Goal: Task Accomplishment & Management: Manage account settings

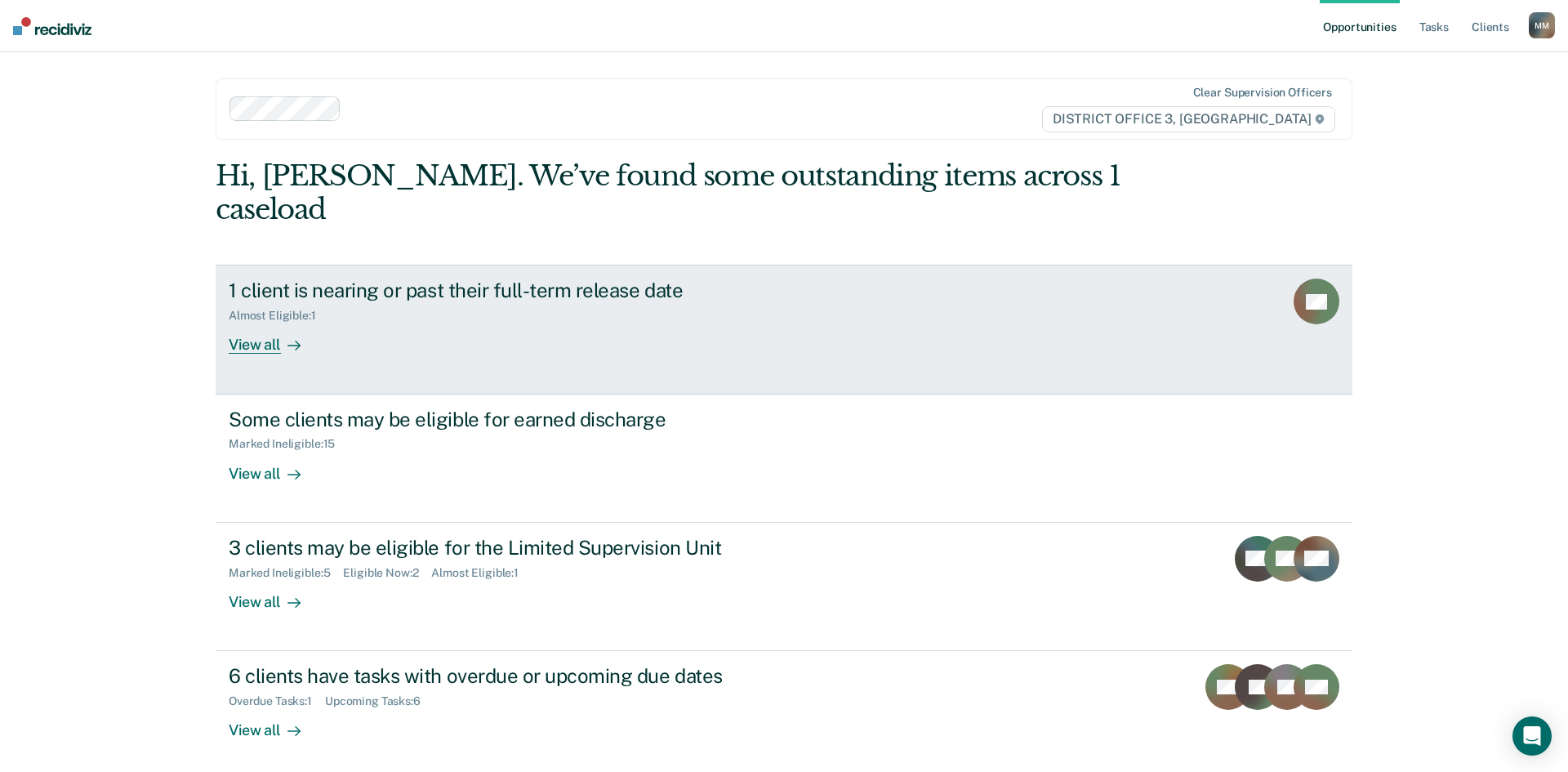
click at [612, 279] on div "1 client is nearing or past their full-term release date" at bounding box center [515, 291] width 573 height 24
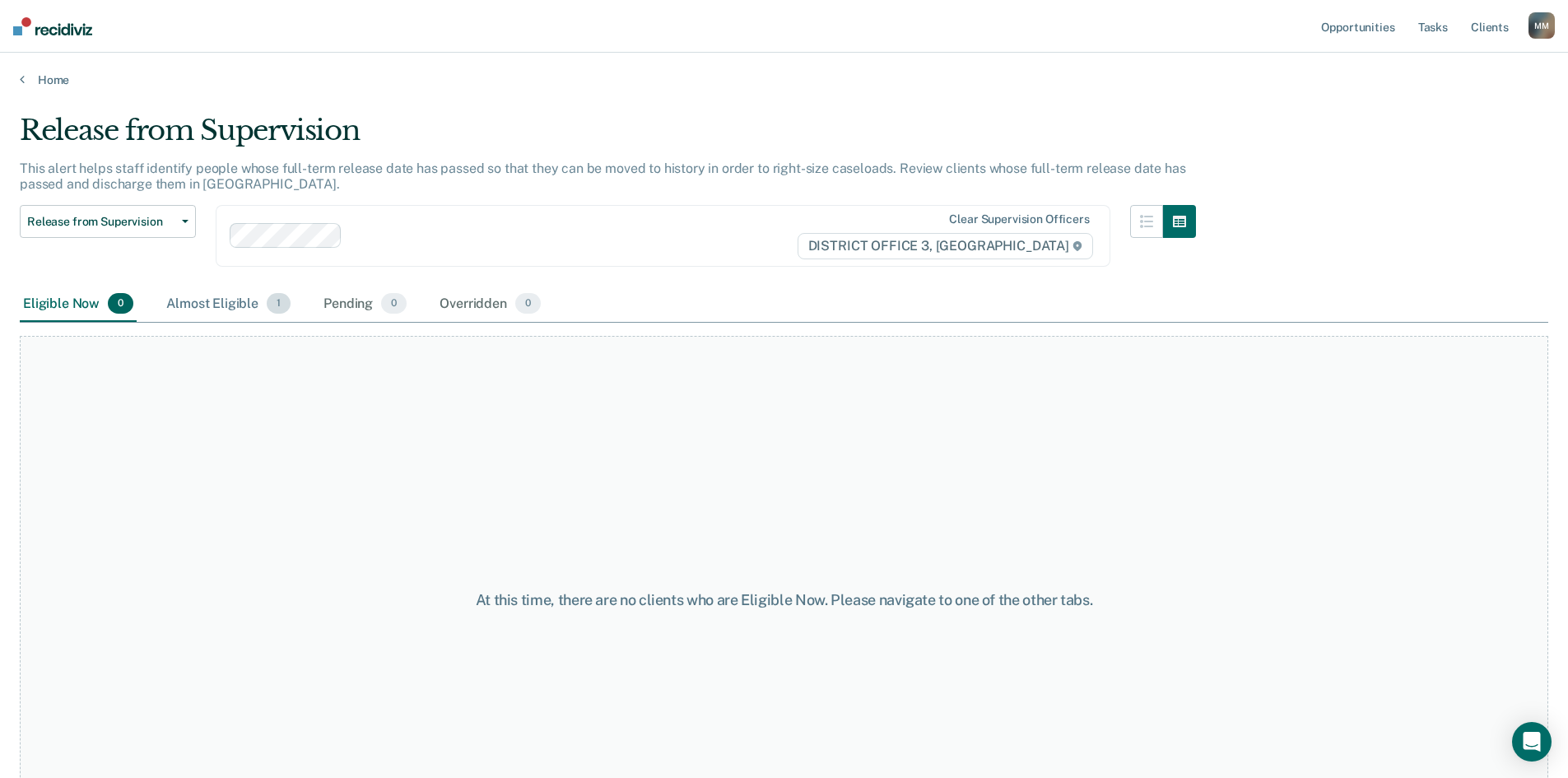
click at [256, 306] on div "Almost Eligible 1" at bounding box center [228, 305] width 130 height 36
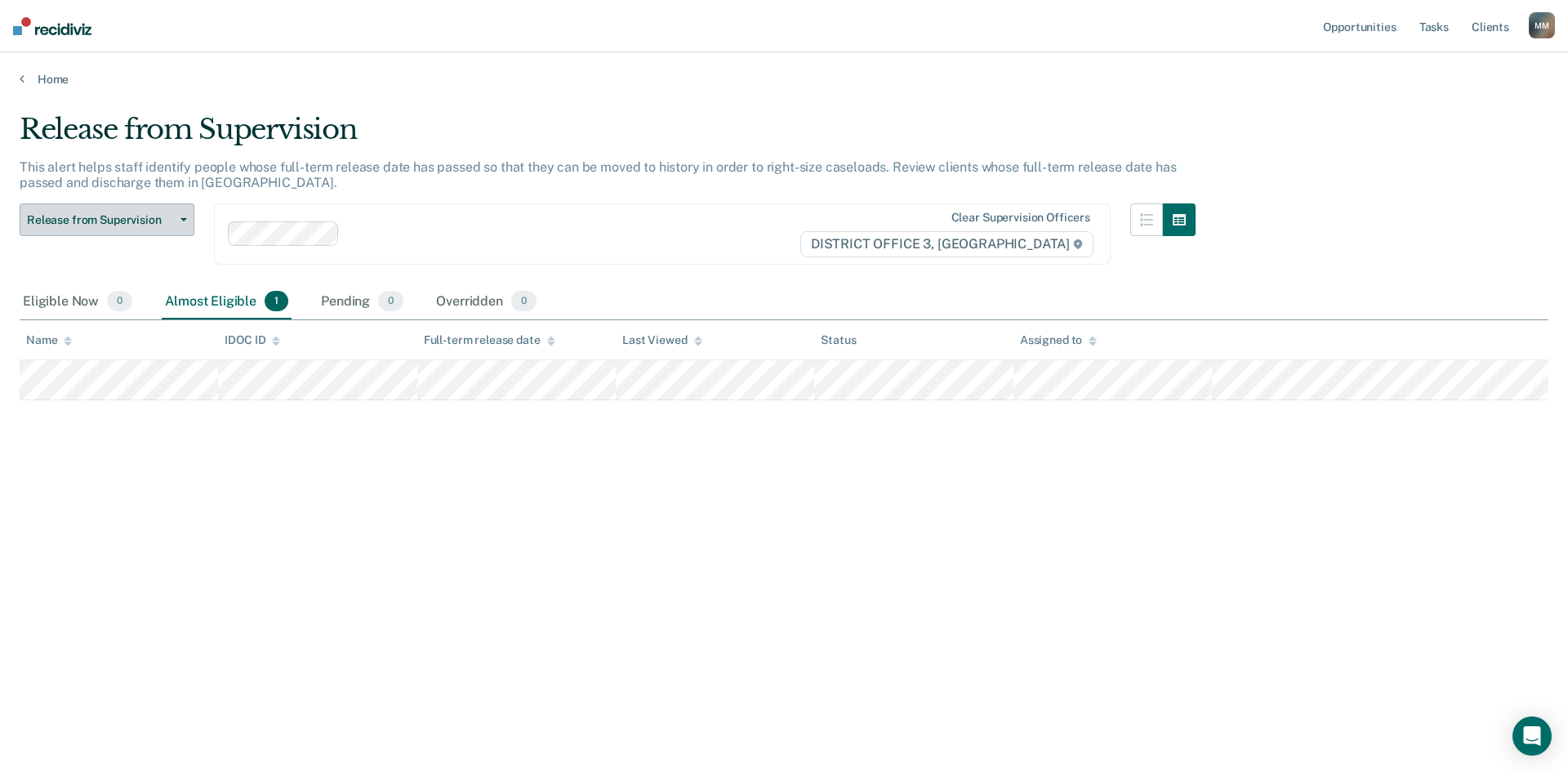
click at [150, 215] on span "Release from Supervision" at bounding box center [100, 219] width 147 height 14
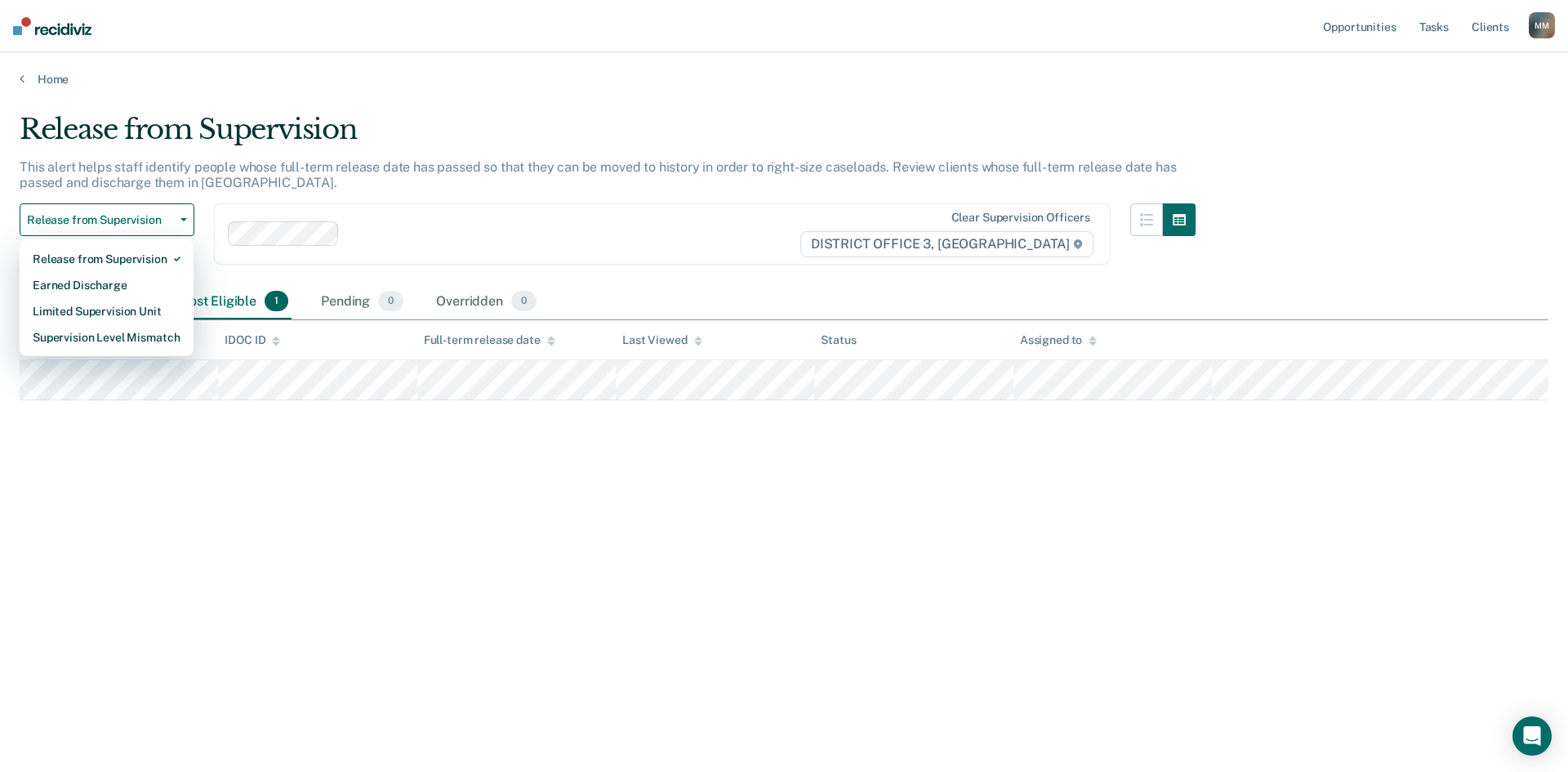
click at [176, 89] on main "Release from Supervision This alert helps staff identify people whose full-term…" at bounding box center [784, 426] width 1568 height 680
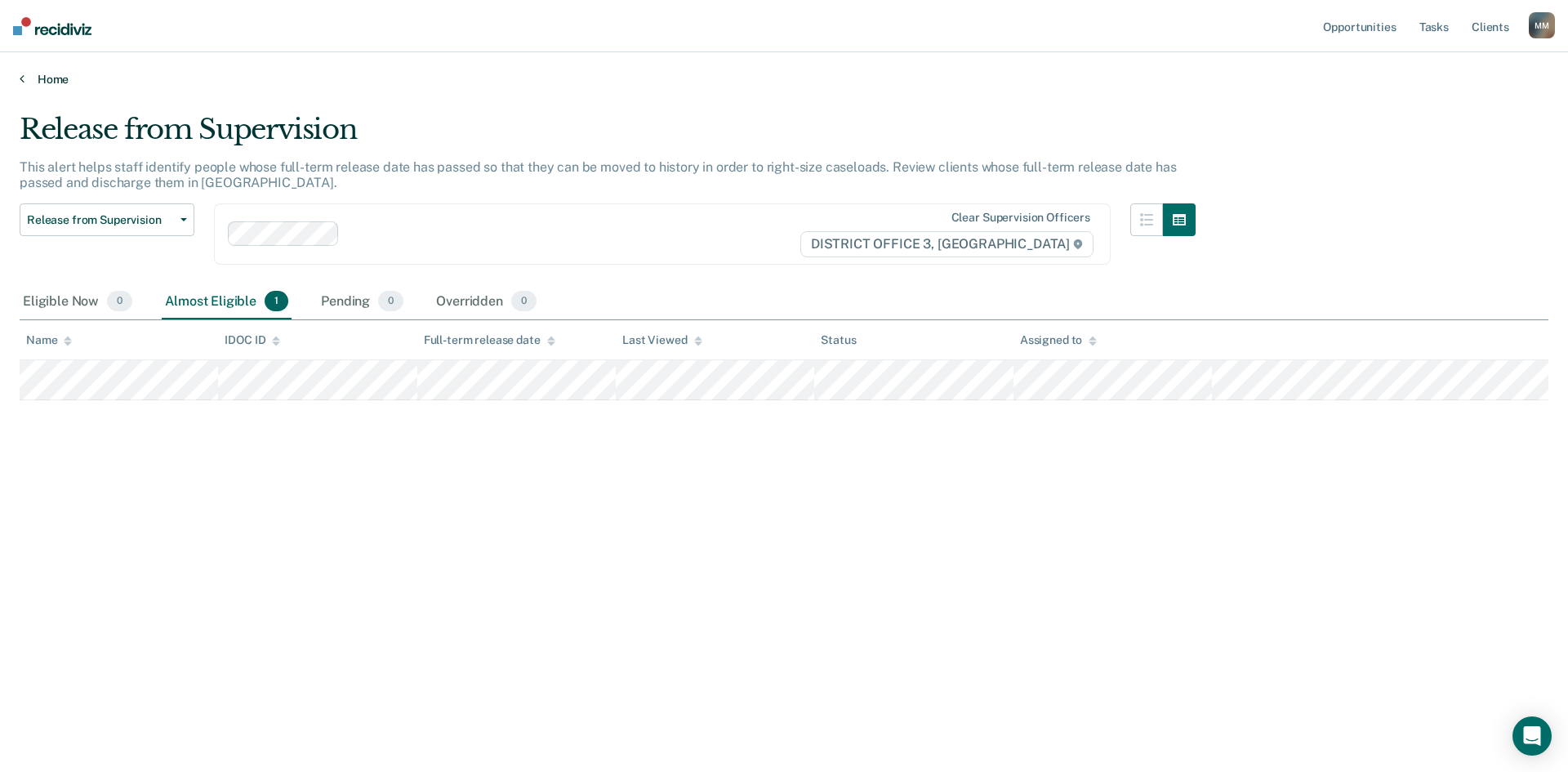
click at [60, 78] on link "Home" at bounding box center [784, 79] width 1529 height 14
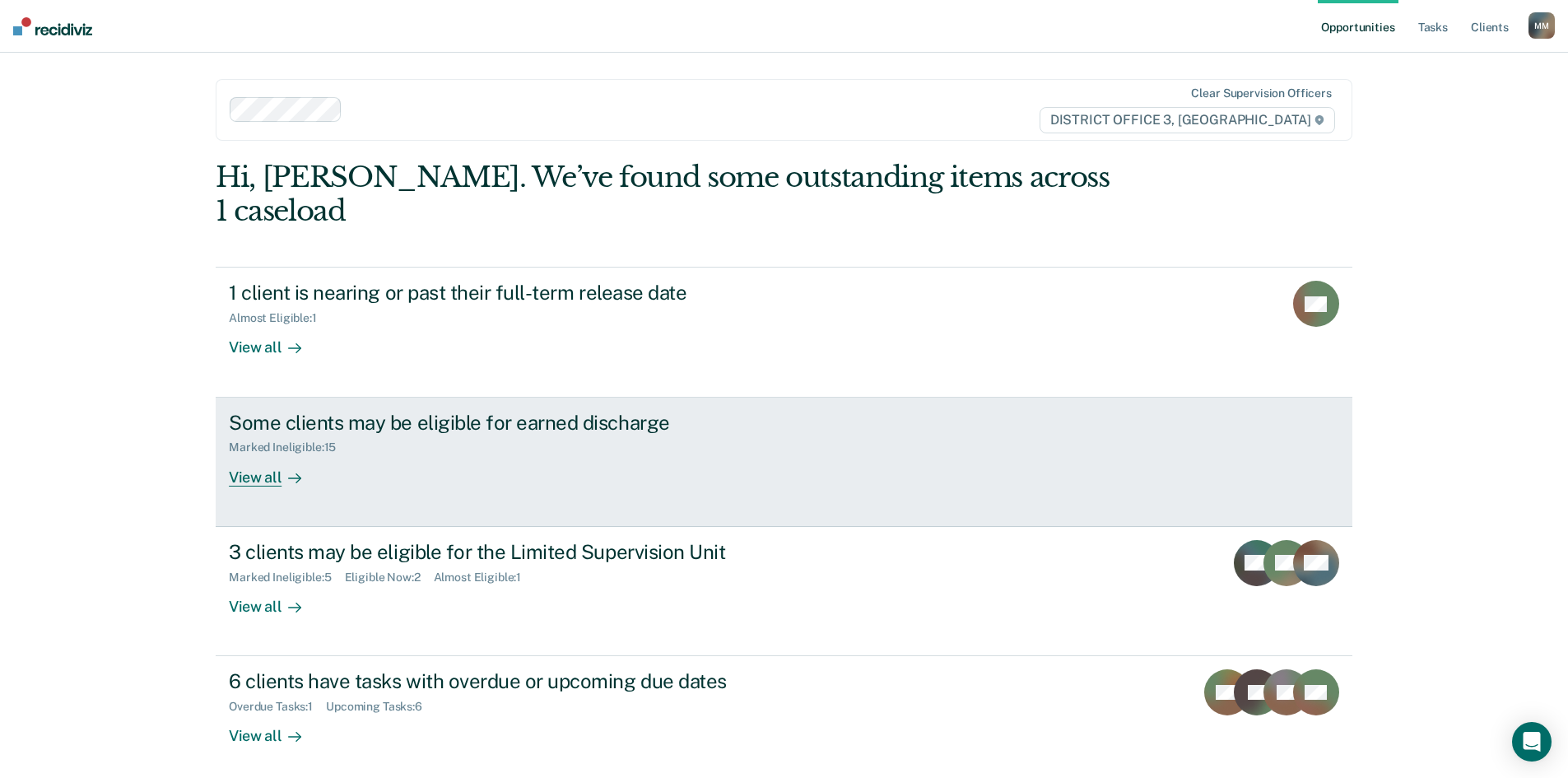
click at [390, 433] on div "Marked Ineligible : 15" at bounding box center [517, 443] width 577 height 21
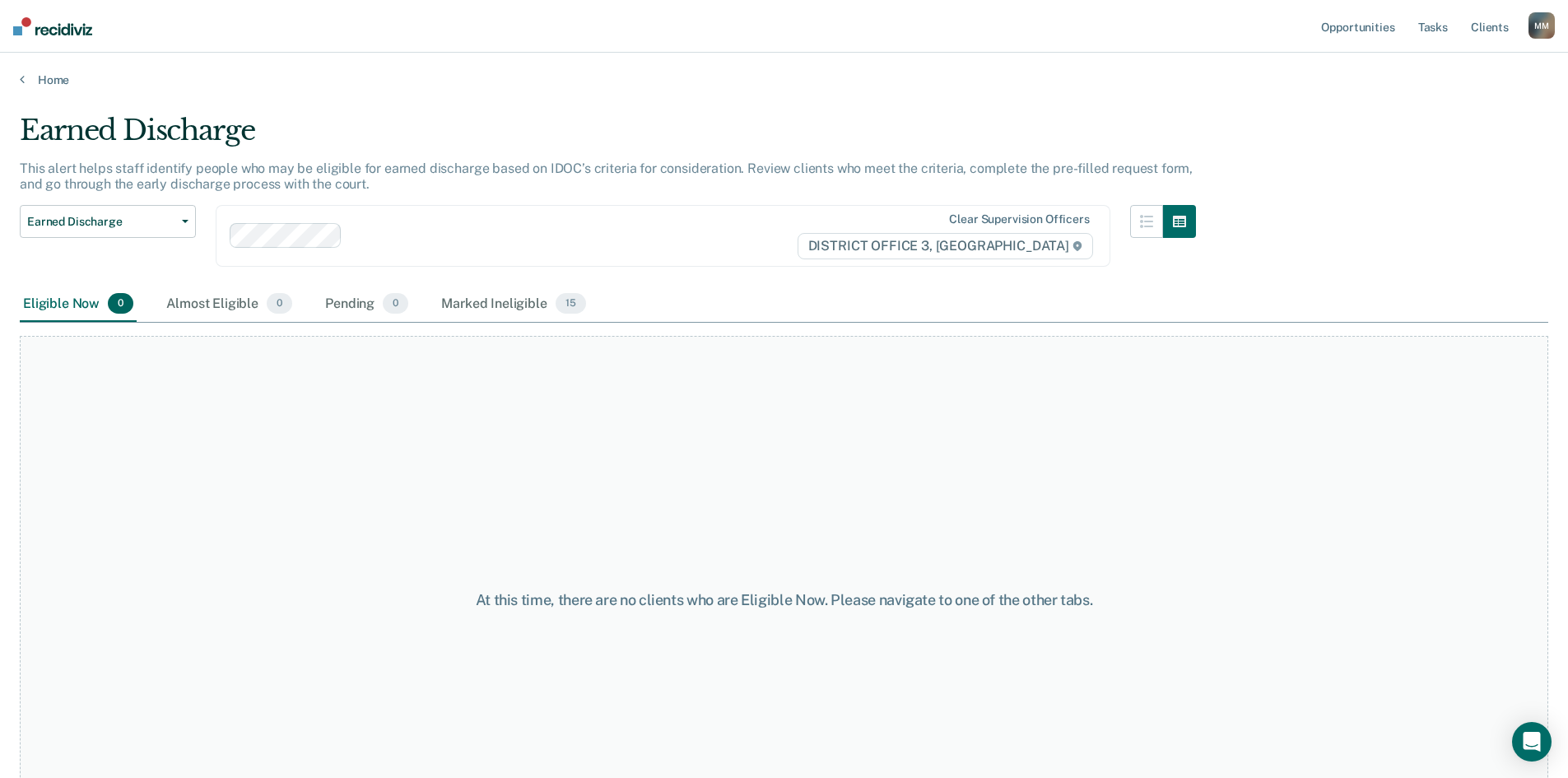
click at [36, 88] on main "Earned Discharge This alert helps staff identify people who may be eligible for…" at bounding box center [784, 430] width 1568 height 685
click at [51, 74] on link "Home" at bounding box center [784, 79] width 1528 height 15
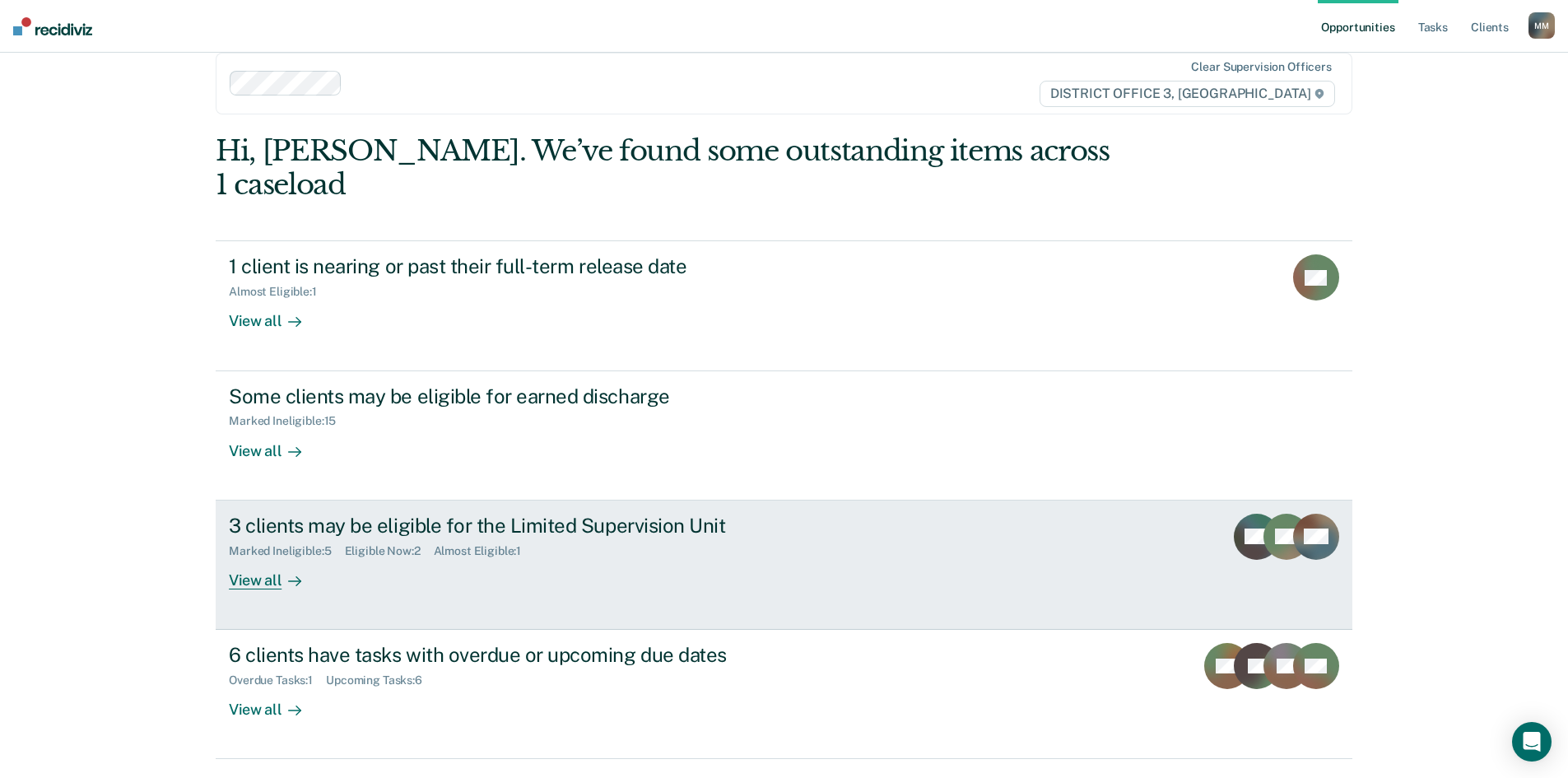
scroll to position [39, 0]
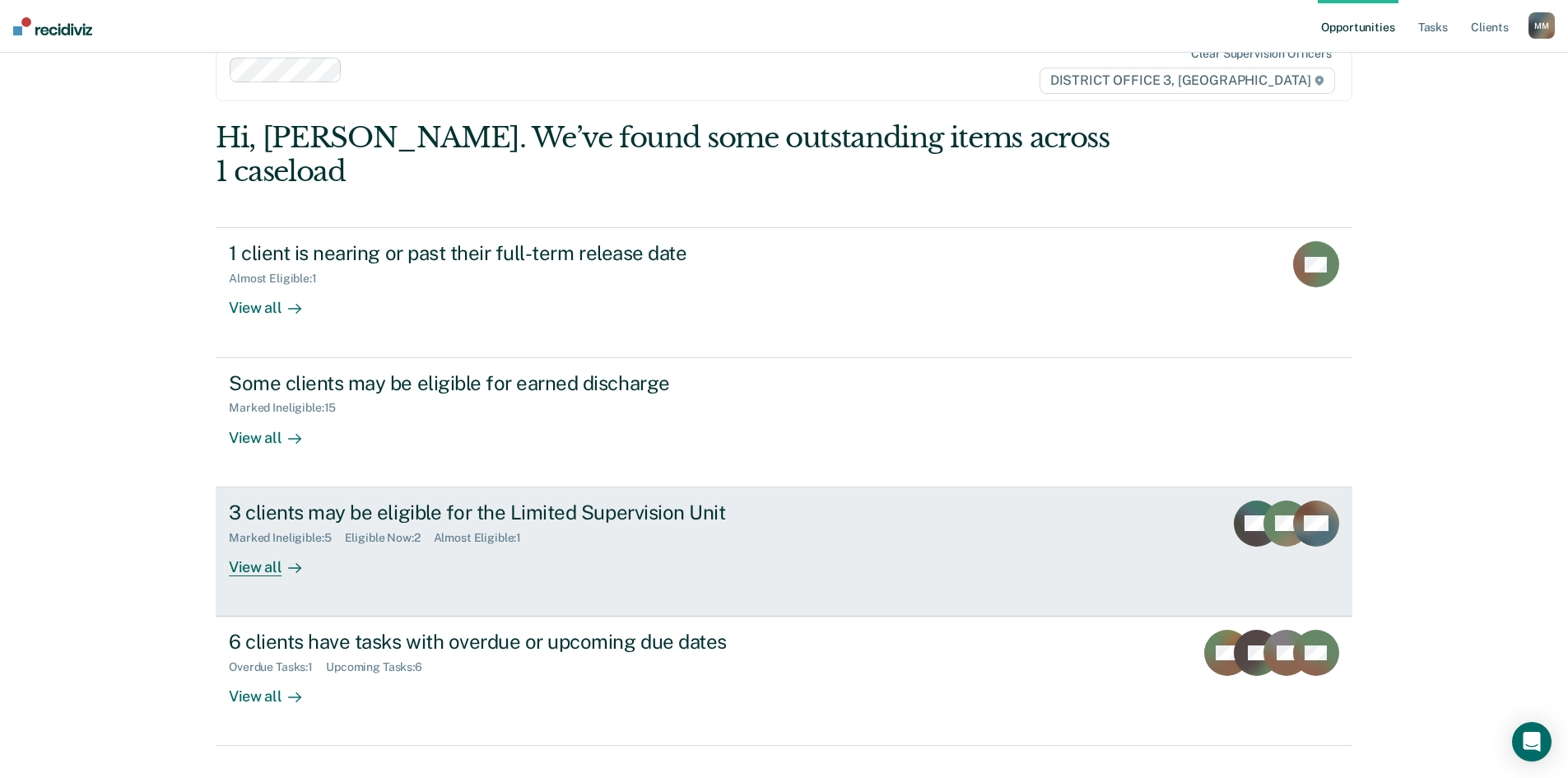
click at [418, 487] on link "3 clients may be eligible for the Limited Supervision Unit Marked Ineligible : …" at bounding box center [784, 552] width 1137 height 130
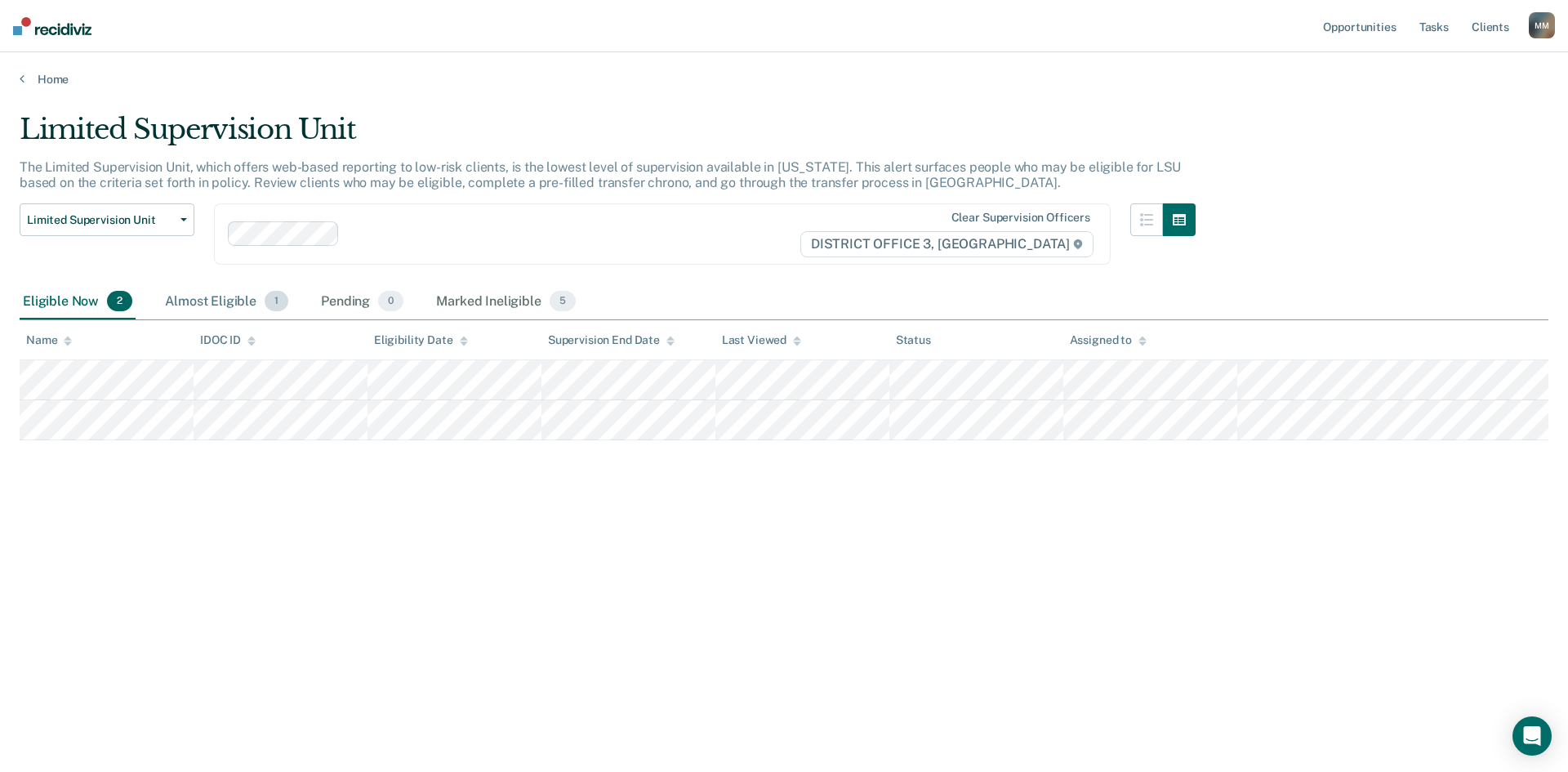
click at [245, 298] on div "Almost Eligible 1" at bounding box center [226, 302] width 129 height 36
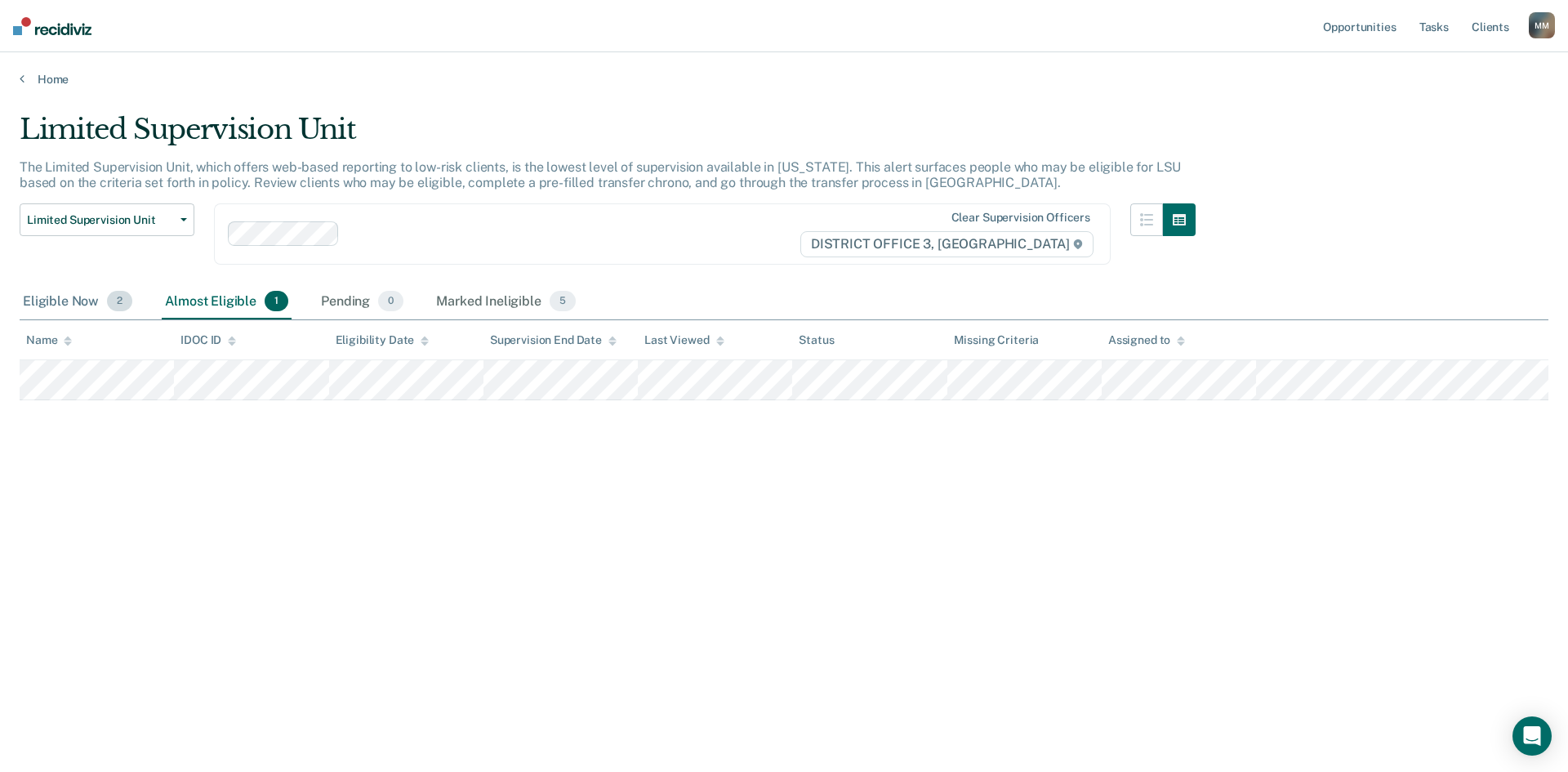
click at [69, 299] on div "Eligible Now 2" at bounding box center [78, 302] width 116 height 36
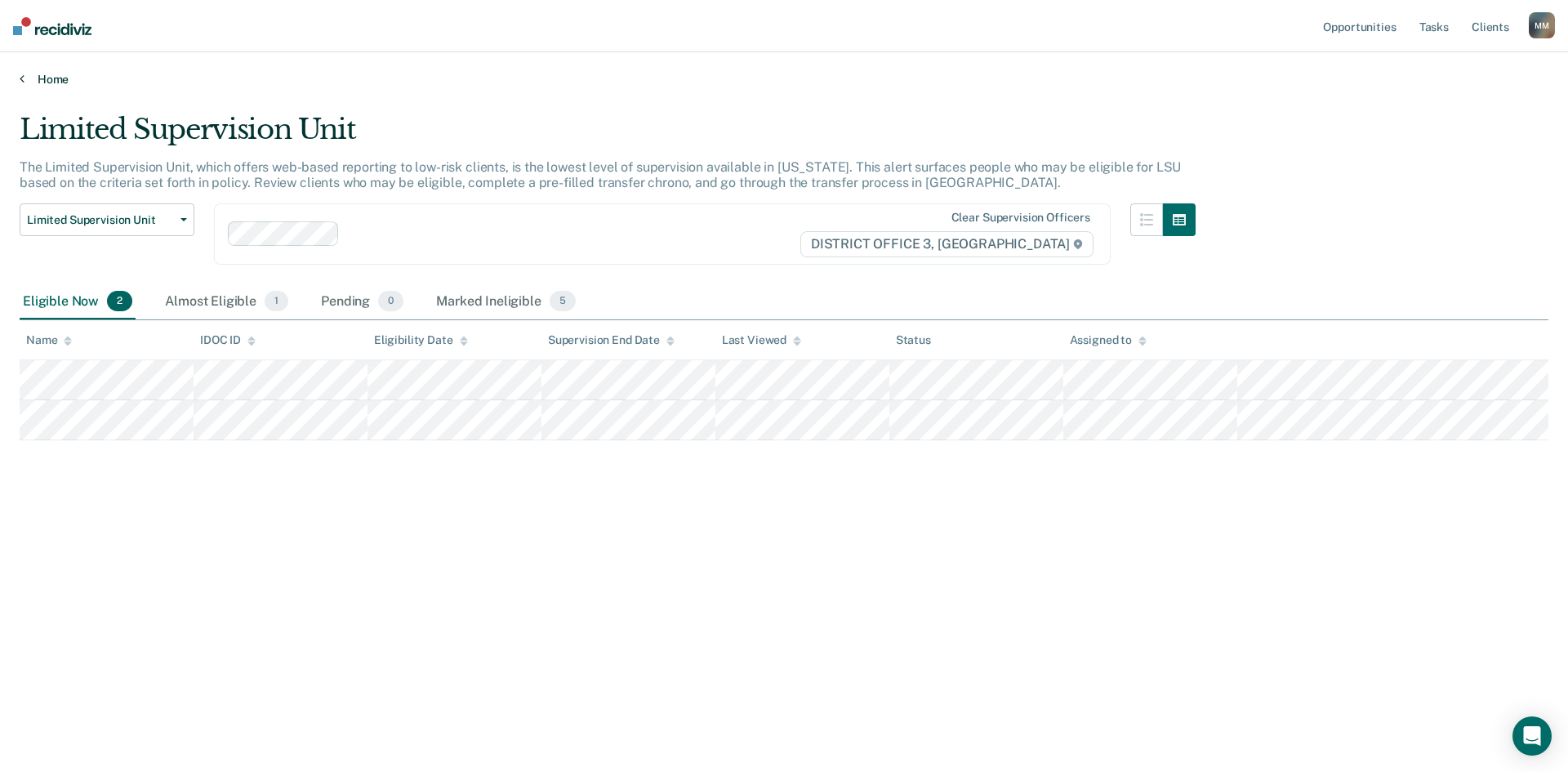
click at [41, 80] on link "Home" at bounding box center [784, 79] width 1529 height 14
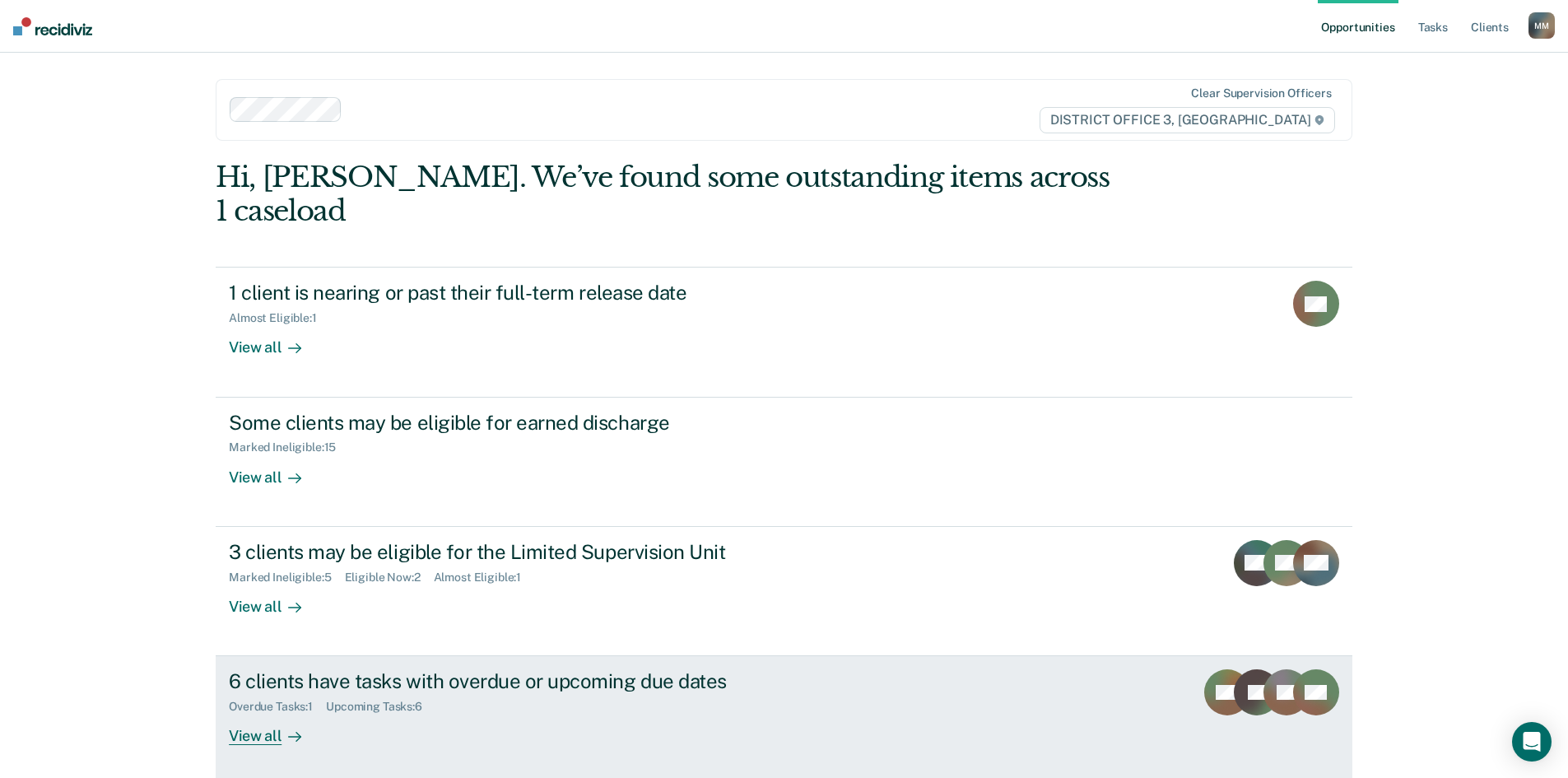
click at [433, 693] on div "Overdue Tasks : 1 Upcoming Tasks : 6" at bounding box center [517, 703] width 577 height 21
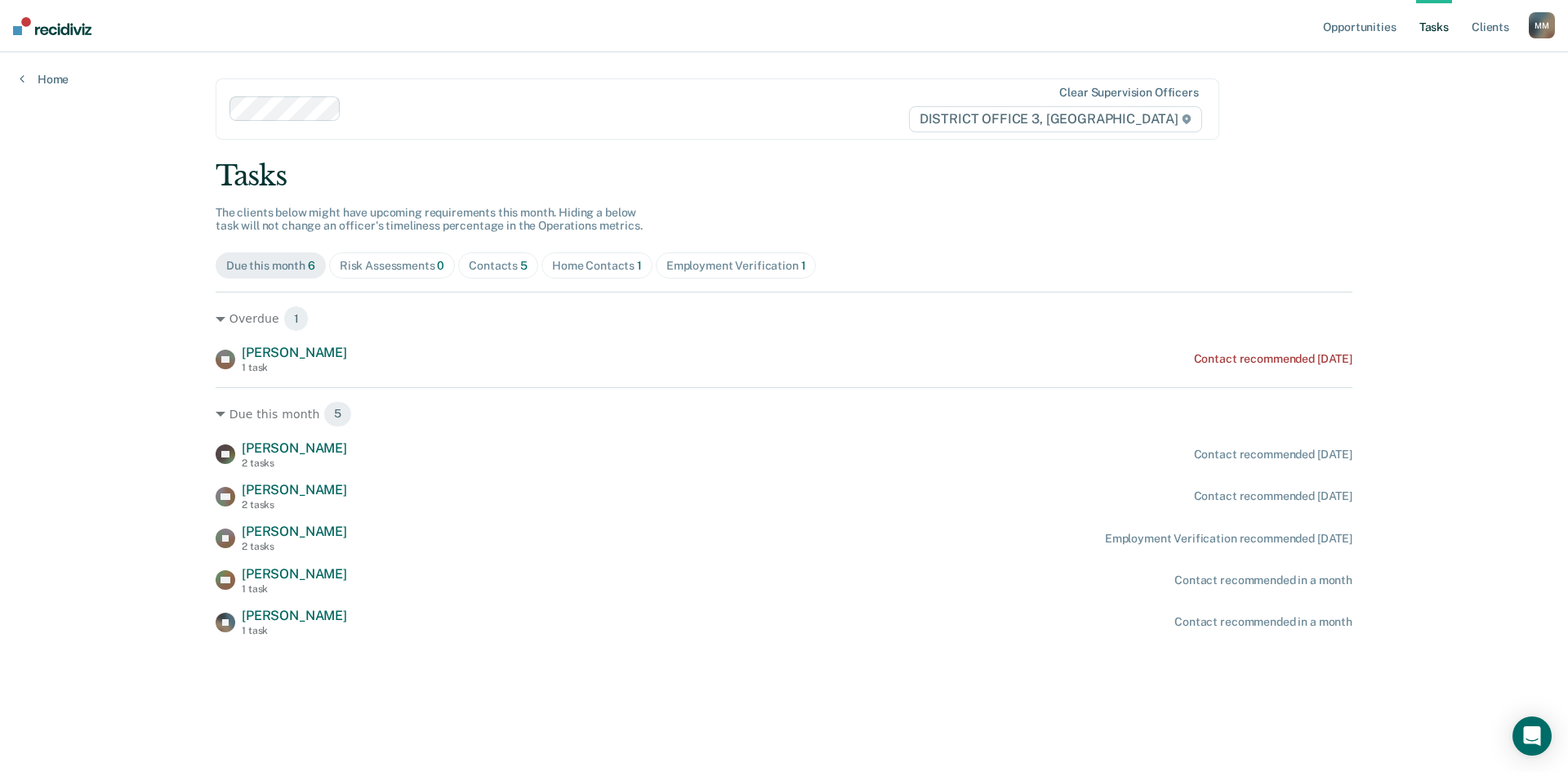
click at [408, 274] on span "Risk Assessments 0" at bounding box center [393, 265] width 127 height 26
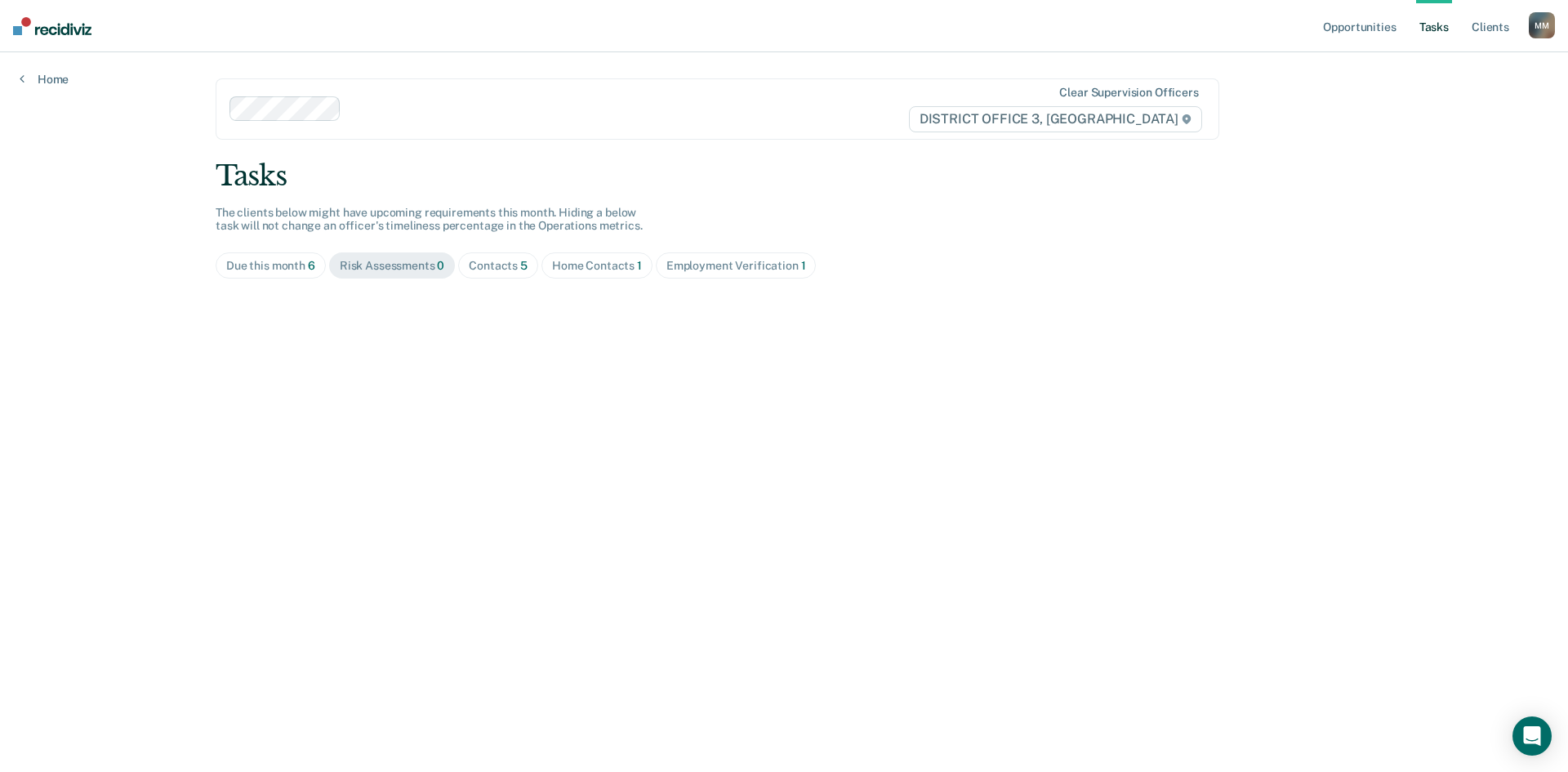
click at [521, 262] on span "5" at bounding box center [524, 265] width 7 height 13
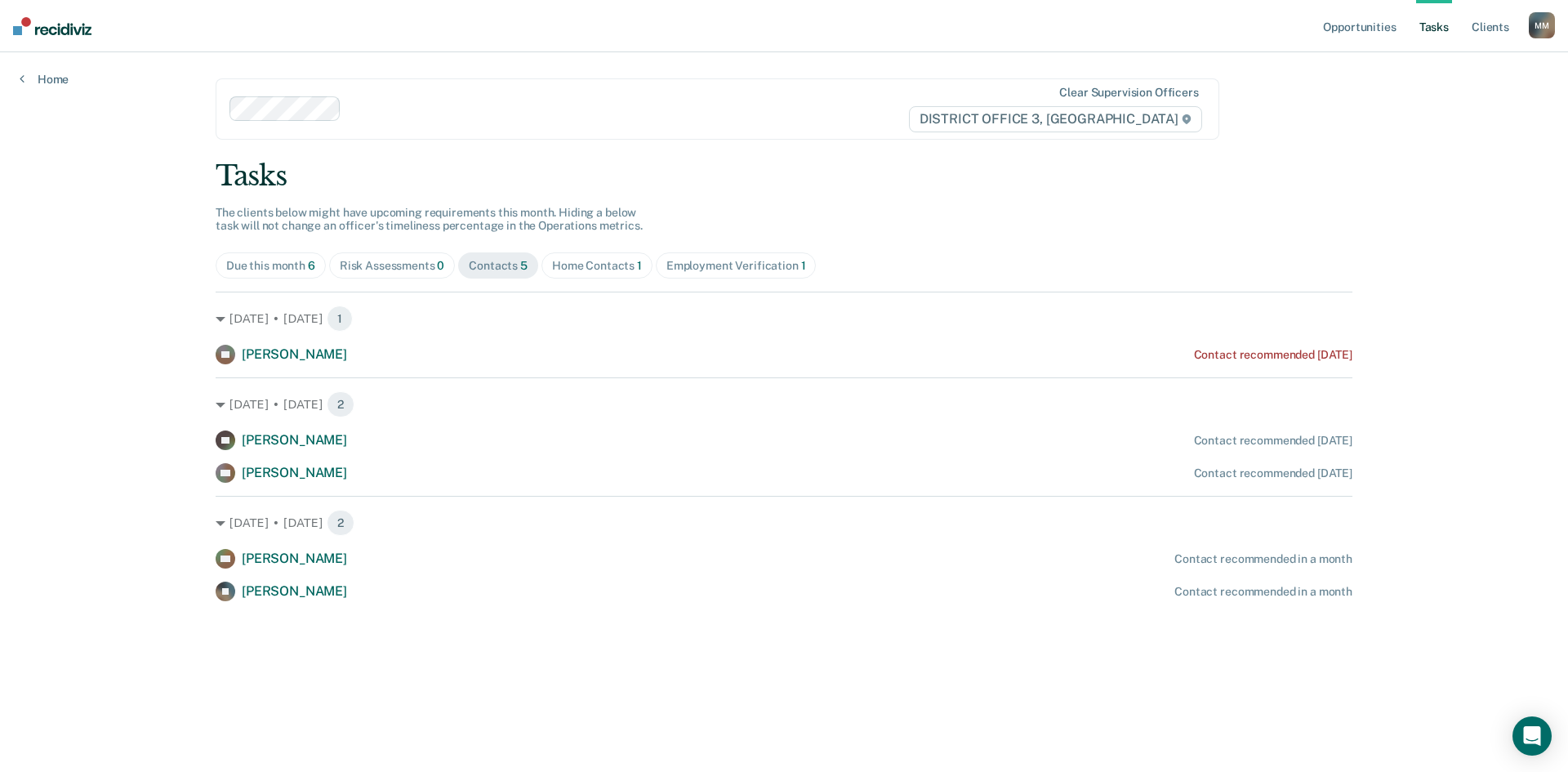
click at [581, 268] on div "Home Contacts 1" at bounding box center [597, 265] width 90 height 14
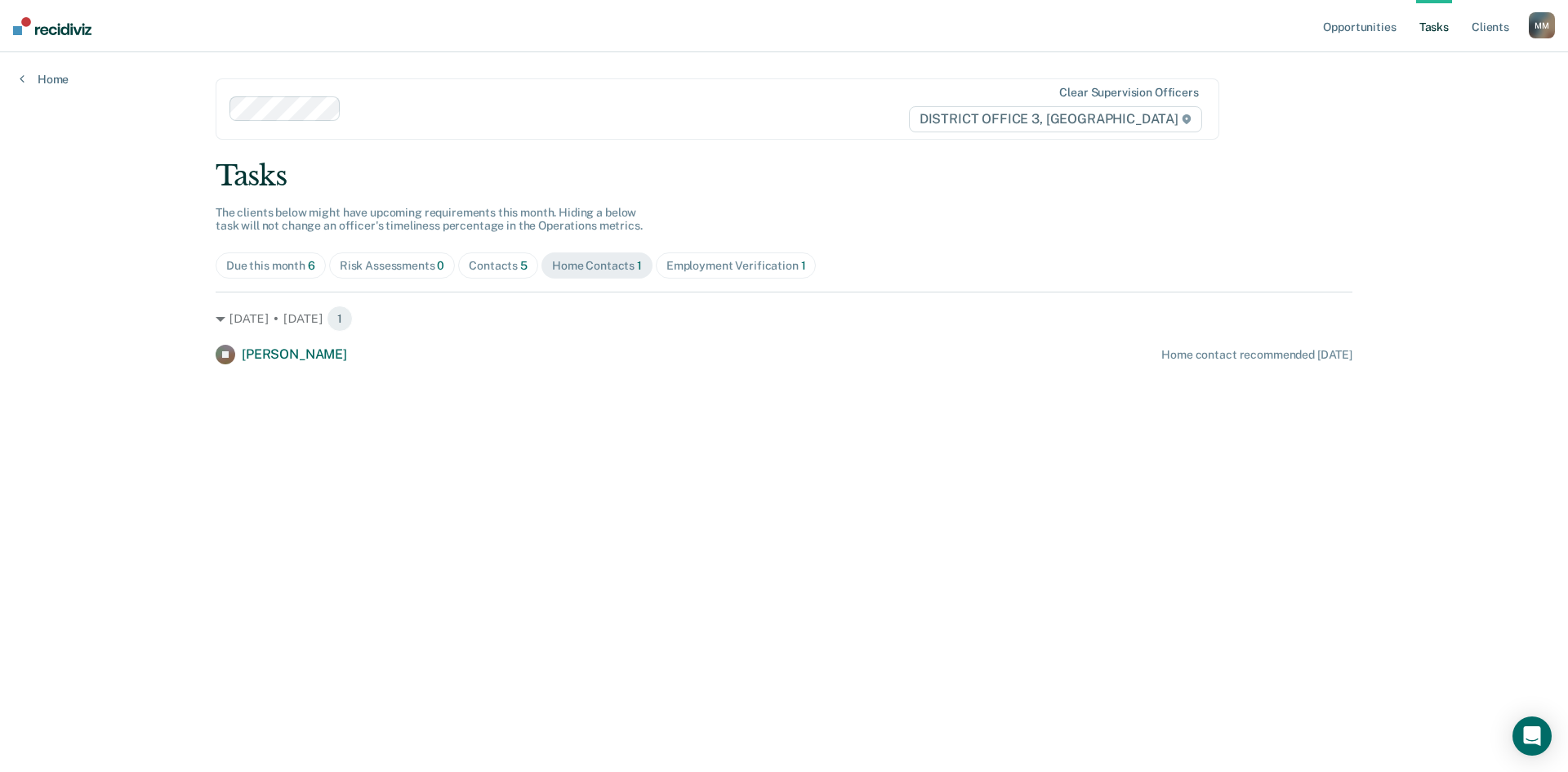
click at [498, 270] on div "Contacts 5" at bounding box center [498, 265] width 59 height 14
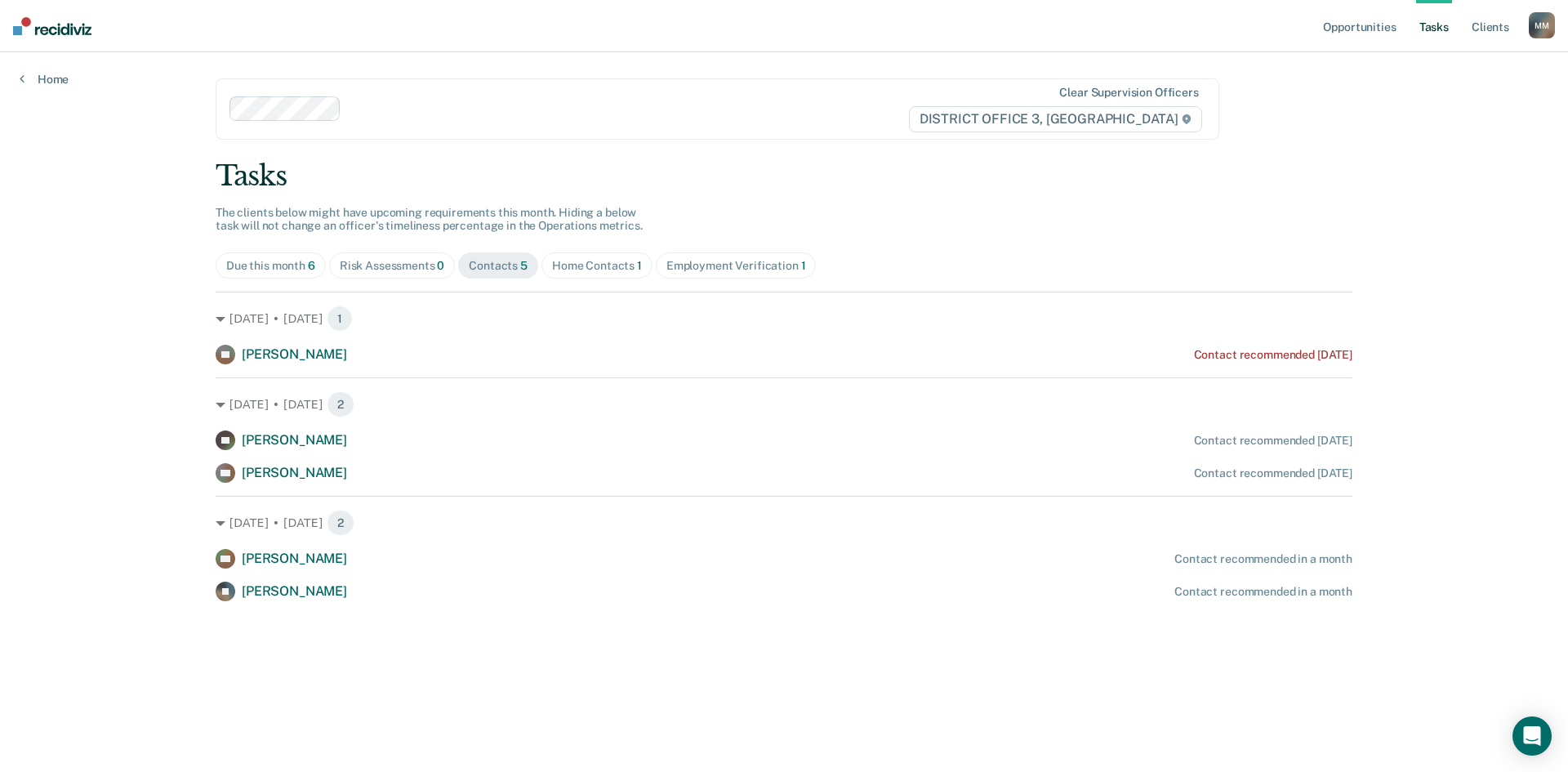
click at [712, 268] on div "Employment Verification 1" at bounding box center [736, 265] width 139 height 14
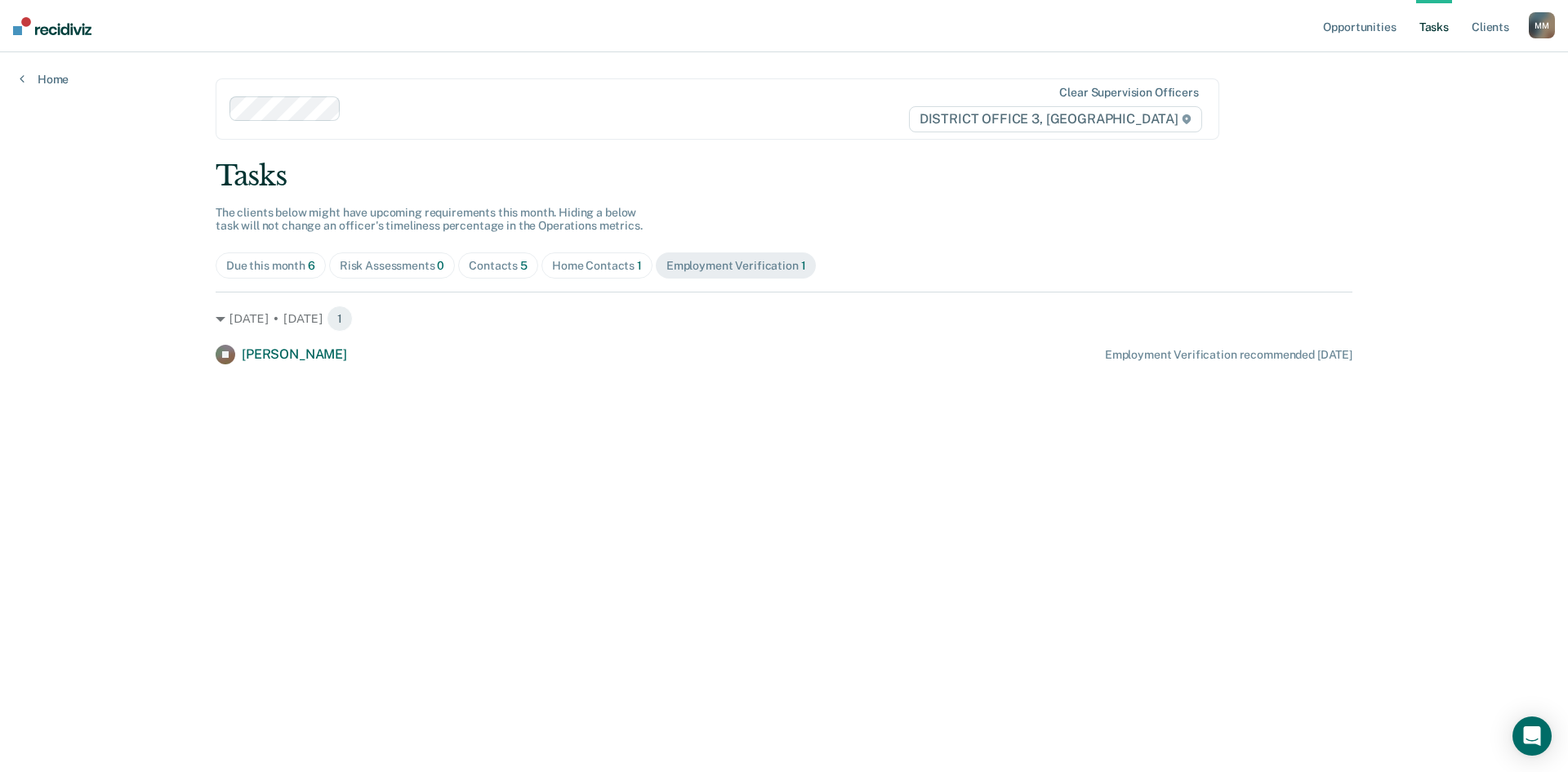
click at [605, 279] on span "Home Contacts 1" at bounding box center [597, 265] width 111 height 26
click at [507, 271] on div "Contacts 5" at bounding box center [498, 265] width 59 height 14
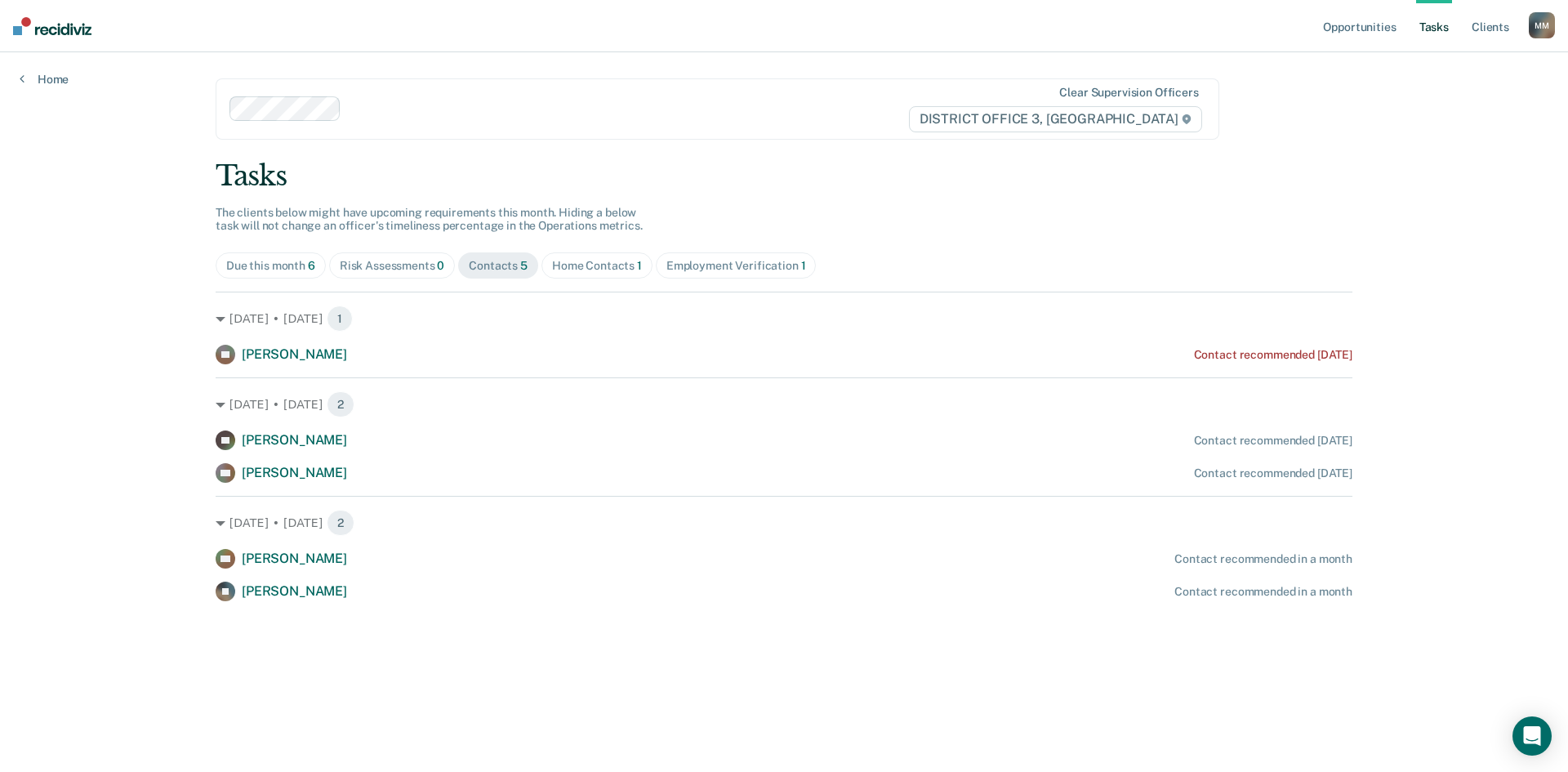
click at [300, 271] on div "Due this month 6" at bounding box center [271, 265] width 89 height 14
